Goal: Transaction & Acquisition: Register for event/course

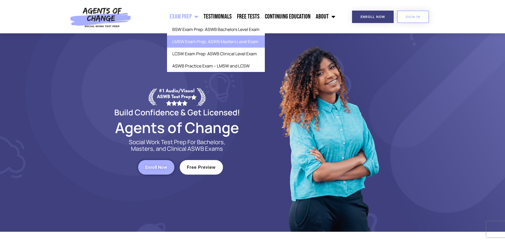
click at [195, 45] on link "LMSW Exam Prep: ASWB Masters Level Exam" at bounding box center [216, 42] width 98 height 12
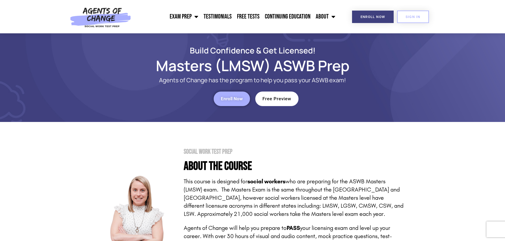
click at [234, 98] on span "Enroll Now" at bounding box center [232, 99] width 22 height 5
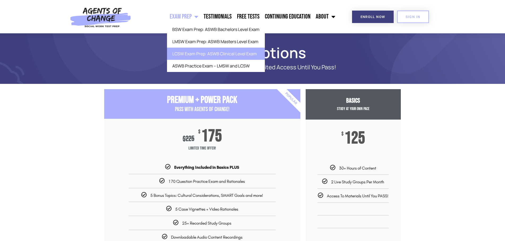
click at [204, 57] on link "LCSW Exam Prep: ASWB Clinical Level Exam" at bounding box center [216, 54] width 98 height 12
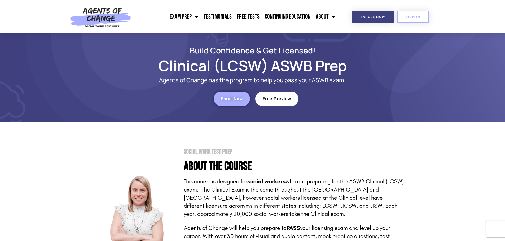
click at [227, 94] on link "Enroll Now" at bounding box center [232, 99] width 36 height 15
